Goal: Task Accomplishment & Management: Manage account settings

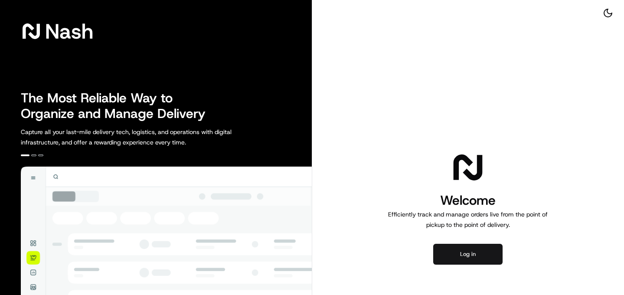
click at [473, 259] on button "Log in" at bounding box center [467, 254] width 69 height 21
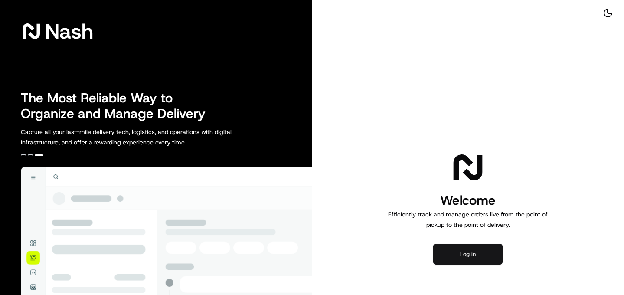
click at [461, 256] on button "Log in" at bounding box center [467, 254] width 69 height 21
